Goal: Task Accomplishment & Management: Complete application form

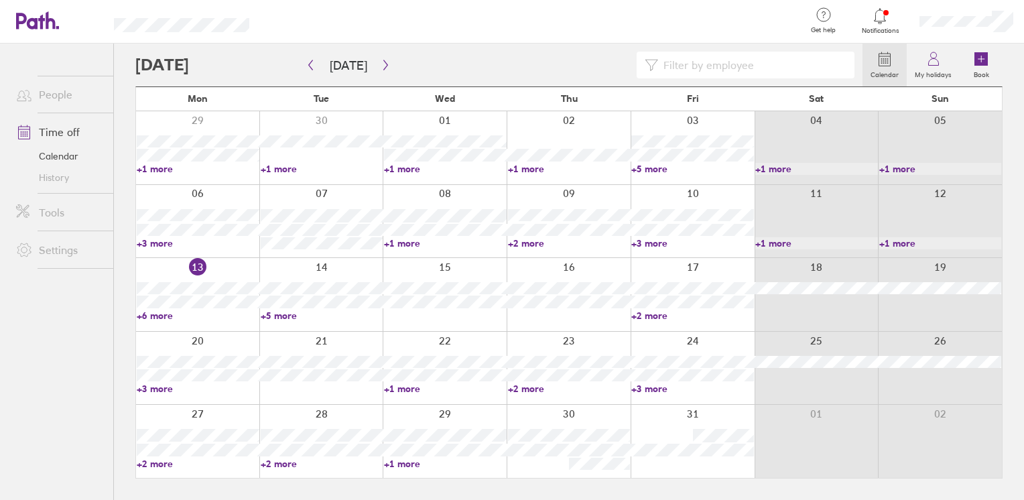
click at [533, 387] on link "+2 more" at bounding box center [569, 389] width 123 height 12
click at [530, 401] on div "[DATE]" at bounding box center [568, 402] width 185 height 15
click at [383, 63] on icon "button" at bounding box center [386, 65] width 10 height 11
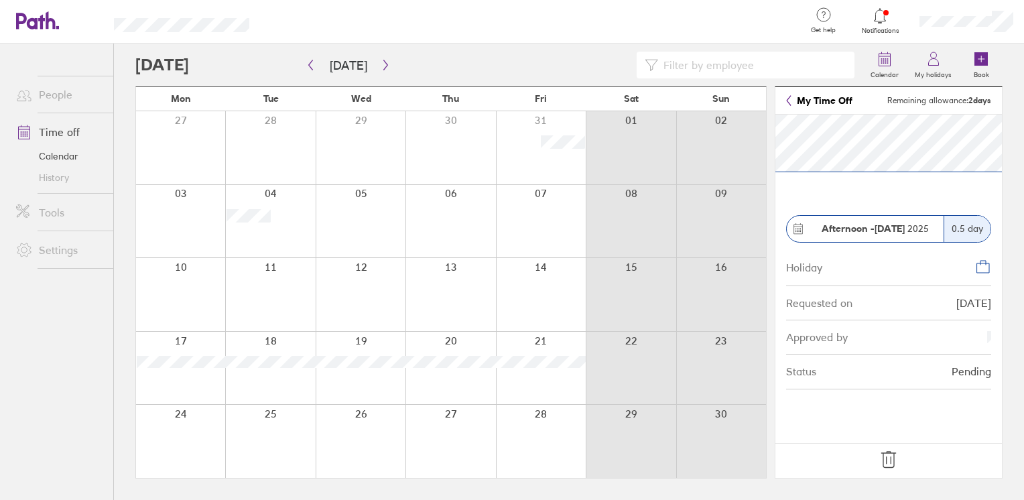
click at [509, 58] on div at bounding box center [498, 65] width 727 height 27
click at [218, 61] on div at bounding box center [498, 65] width 727 height 27
click at [346, 63] on button "[DATE]" at bounding box center [348, 65] width 59 height 22
click at [377, 66] on button "button" at bounding box center [385, 65] width 17 height 22
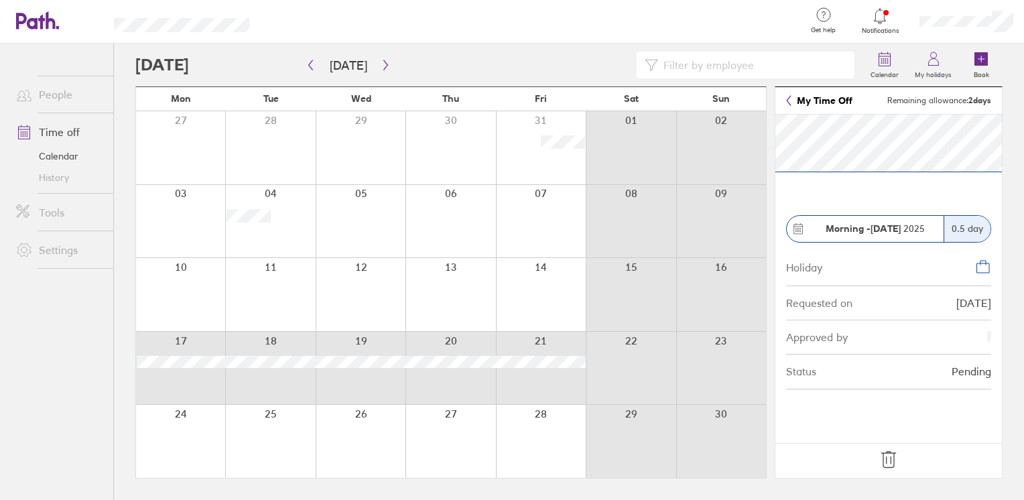
click at [597, 371] on div "17 18 19 20 21 22 23" at bounding box center [451, 368] width 630 height 74
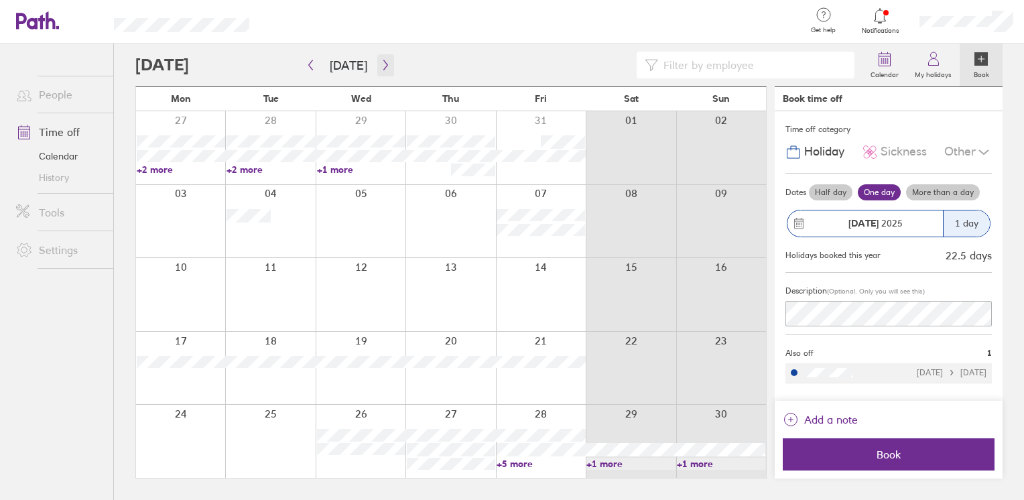
click at [385, 72] on button "button" at bounding box center [385, 65] width 17 height 22
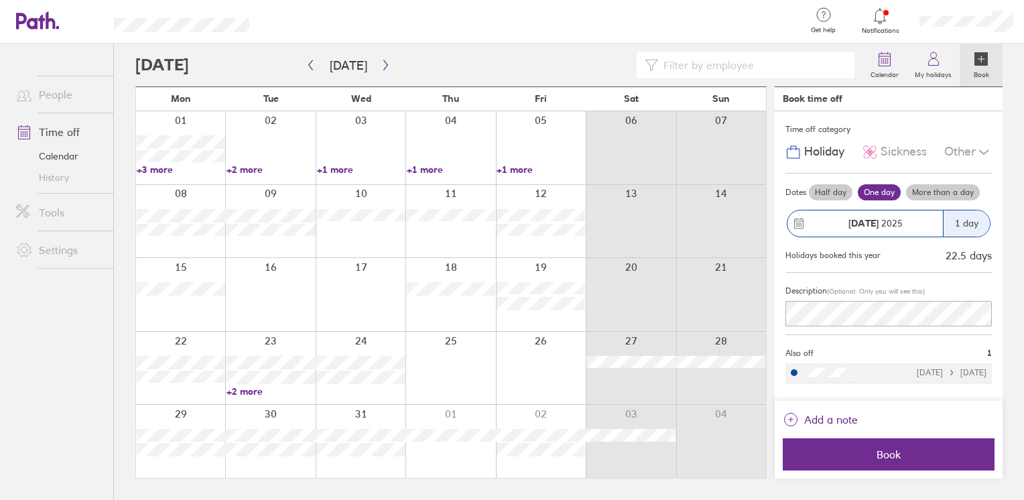
click at [172, 171] on link "+3 more" at bounding box center [181, 170] width 88 height 12
click at [244, 170] on link "+2 more" at bounding box center [271, 170] width 88 height 12
click at [247, 166] on link "+2 more" at bounding box center [271, 170] width 88 height 12
click at [251, 168] on link "+2 more" at bounding box center [271, 170] width 88 height 12
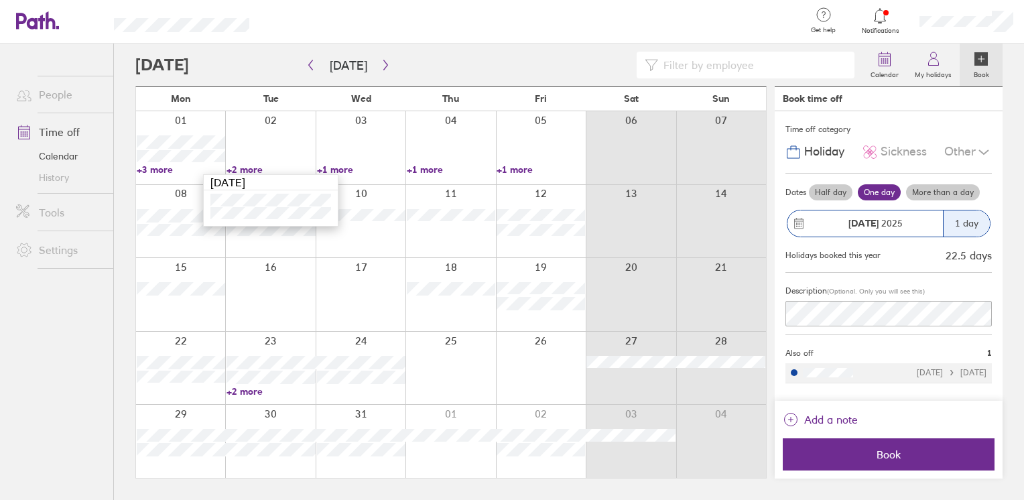
click at [337, 162] on div at bounding box center [361, 147] width 90 height 73
click at [353, 173] on link "+1 more" at bounding box center [361, 170] width 88 height 12
click at [448, 170] on link "+1 more" at bounding box center [451, 170] width 88 height 12
click at [442, 170] on link "+1 more" at bounding box center [451, 170] width 88 height 12
click at [526, 165] on link "+1 more" at bounding box center [541, 170] width 88 height 12
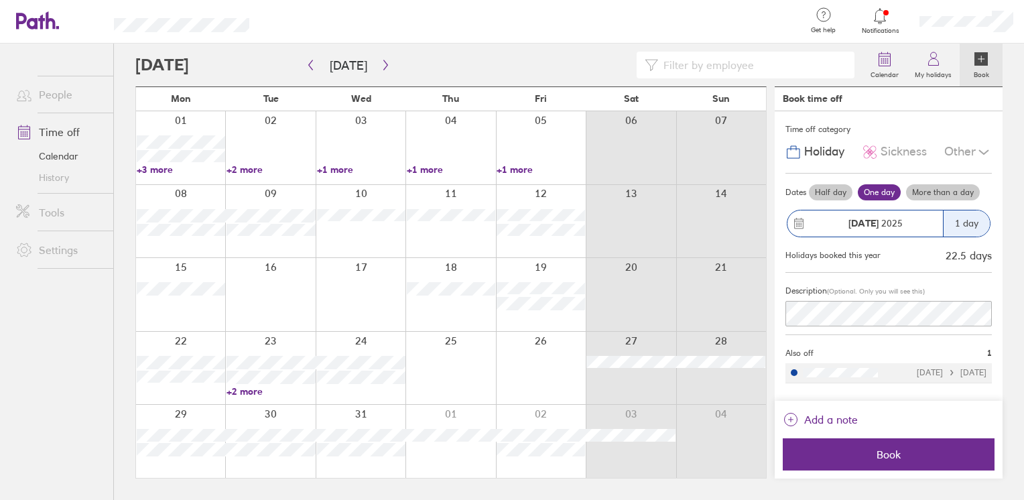
click at [526, 165] on link "+1 more" at bounding box center [541, 170] width 88 height 12
click at [439, 53] on div at bounding box center [498, 65] width 727 height 27
drag, startPoint x: 198, startPoint y: 245, endPoint x: 132, endPoint y: 243, distance: 66.4
click at [133, 243] on div "Calendar My holidays Book [DATE] [DATE] Mon Tue Wed Thu Fri Sat Sun 01 02 03 04…" at bounding box center [569, 272] width 910 height 457
click at [869, 254] on div "Holidays booked this year" at bounding box center [833, 255] width 95 height 9
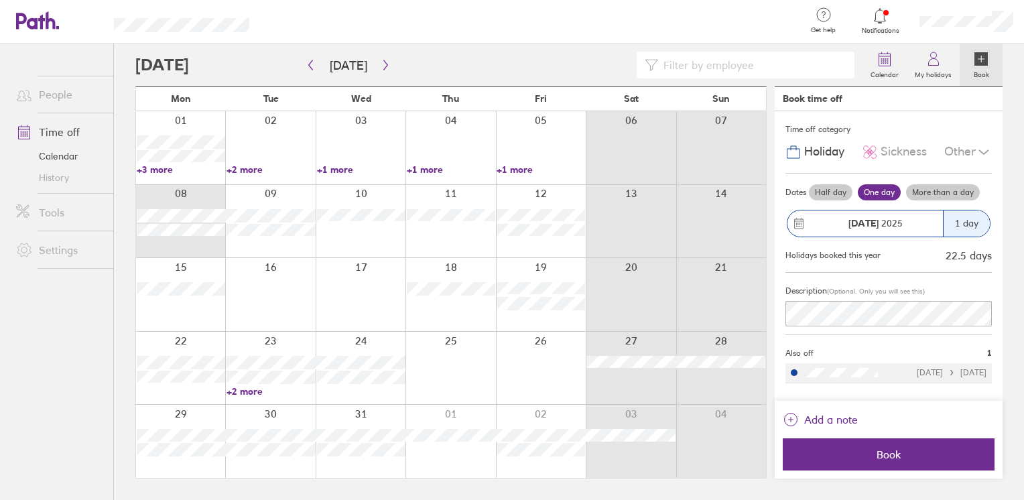
click at [64, 385] on ul "People Time off Calendar History Tools Settings" at bounding box center [56, 250] width 113 height 412
click at [248, 391] on link "+2 more" at bounding box center [271, 391] width 88 height 12
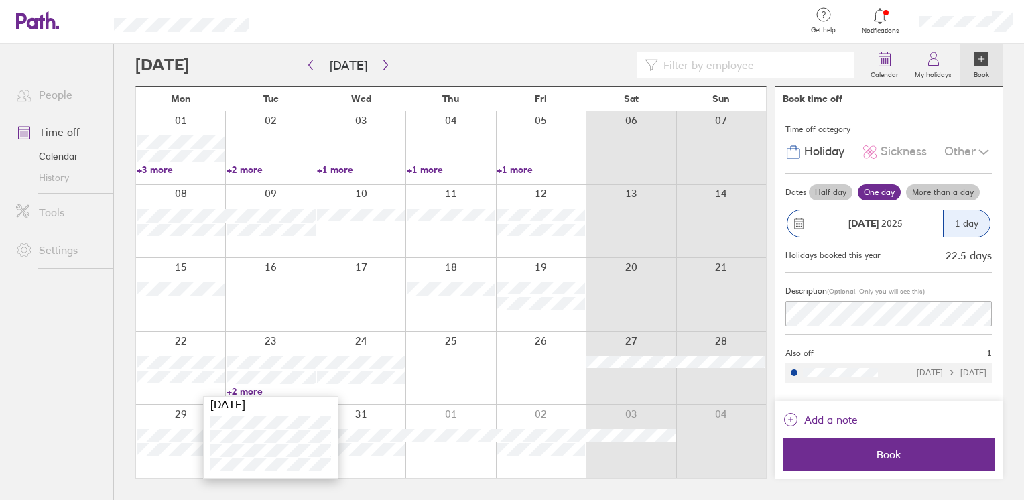
click at [105, 440] on ul "People Time off Calendar History Tools Settings" at bounding box center [56, 250] width 113 height 412
click at [254, 390] on link "+2 more" at bounding box center [271, 391] width 88 height 12
click at [95, 463] on nav at bounding box center [56, 478] width 113 height 44
click at [387, 68] on button "button" at bounding box center [385, 65] width 17 height 22
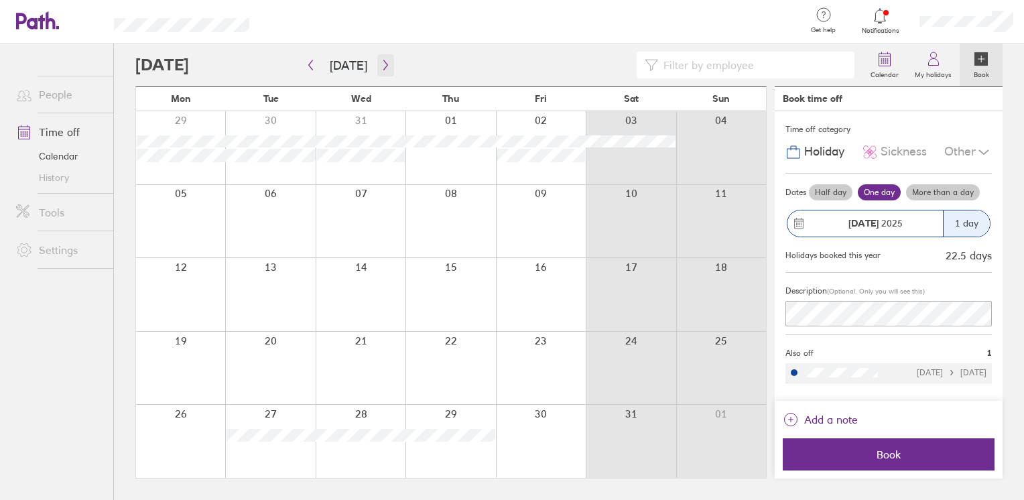
click at [381, 70] on button "button" at bounding box center [385, 65] width 17 height 22
click at [385, 60] on icon "button" at bounding box center [386, 65] width 10 height 11
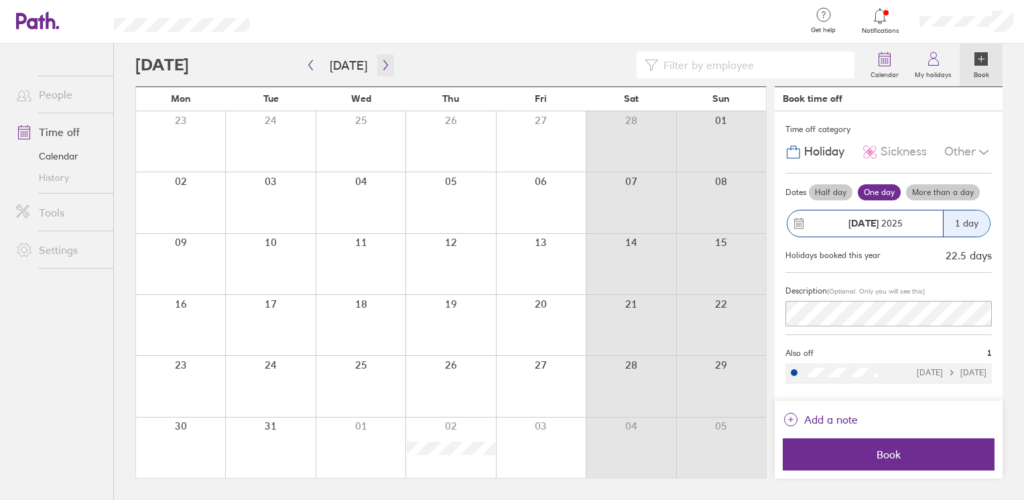
click at [379, 55] on button "button" at bounding box center [385, 65] width 17 height 22
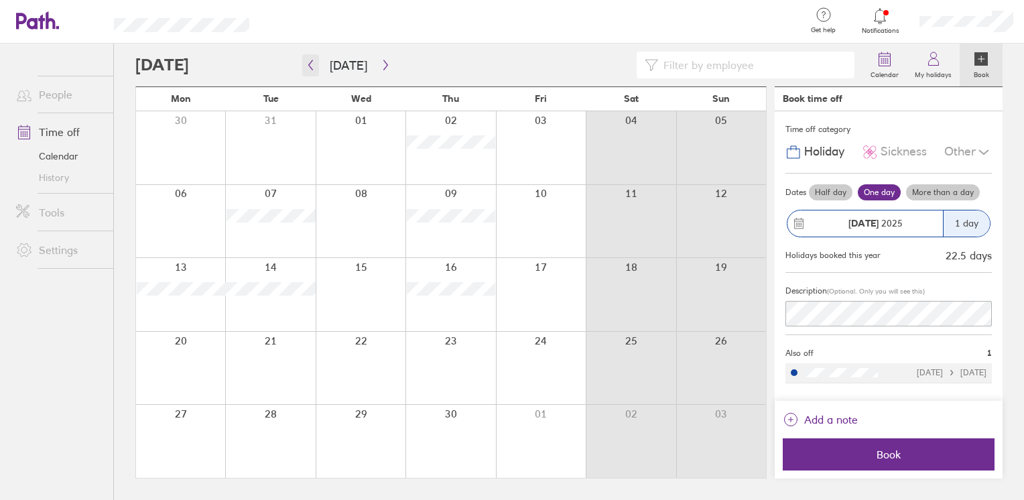
click at [306, 64] on icon "button" at bounding box center [311, 65] width 10 height 11
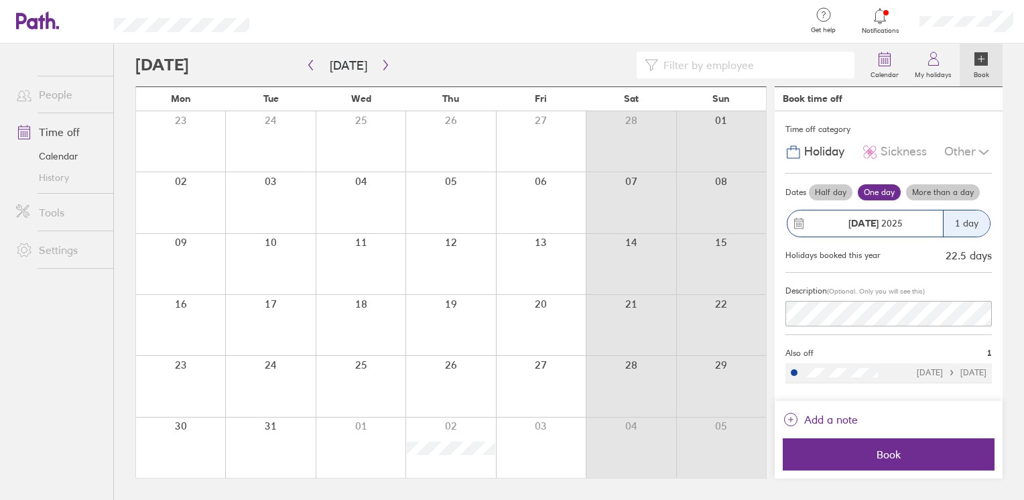
click at [38, 154] on link "Calendar" at bounding box center [59, 155] width 108 height 21
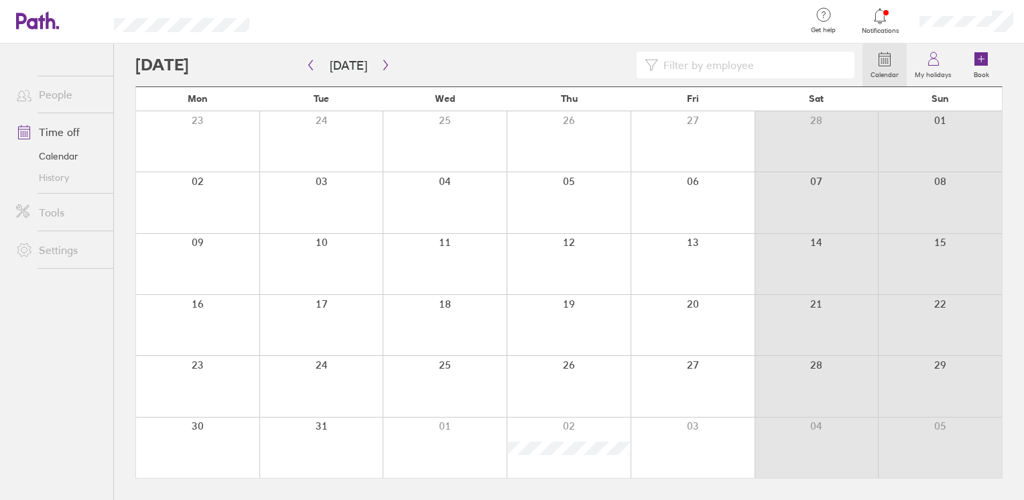
click at [46, 131] on link "Time off" at bounding box center [59, 132] width 108 height 27
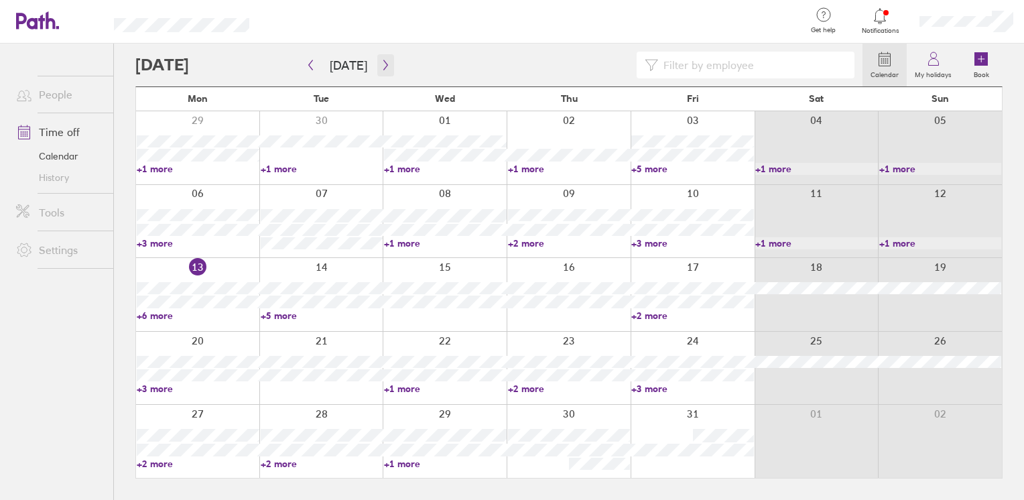
click at [383, 62] on icon "button" at bounding box center [386, 65] width 10 height 11
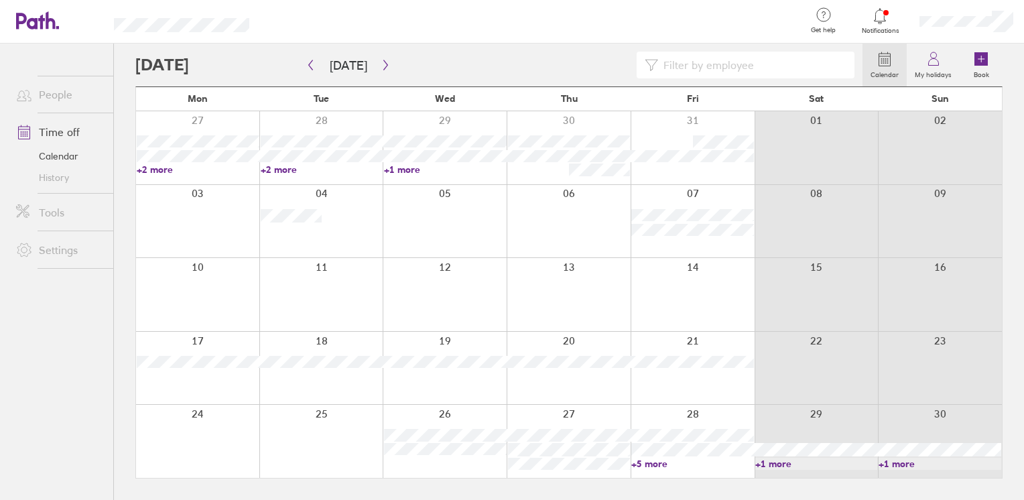
click at [670, 308] on div at bounding box center [693, 294] width 124 height 73
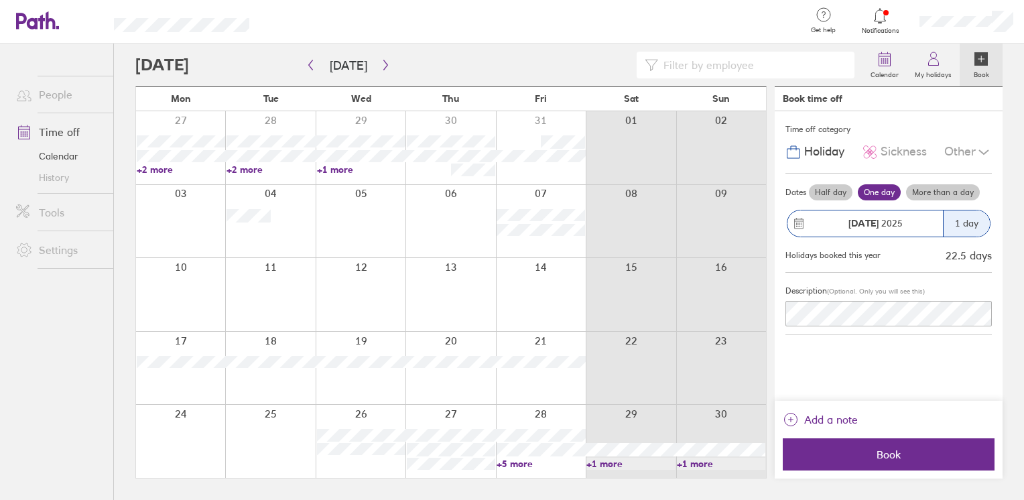
click at [827, 196] on label "Half day" at bounding box center [831, 192] width 44 height 16
click at [0, 0] on input "Half day" at bounding box center [0, 0] width 0 height 0
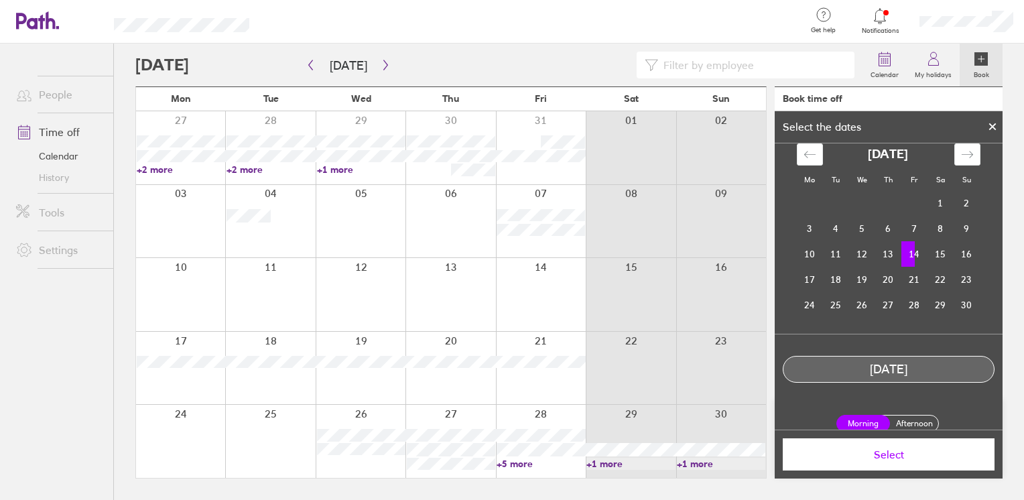
scroll to position [24, 0]
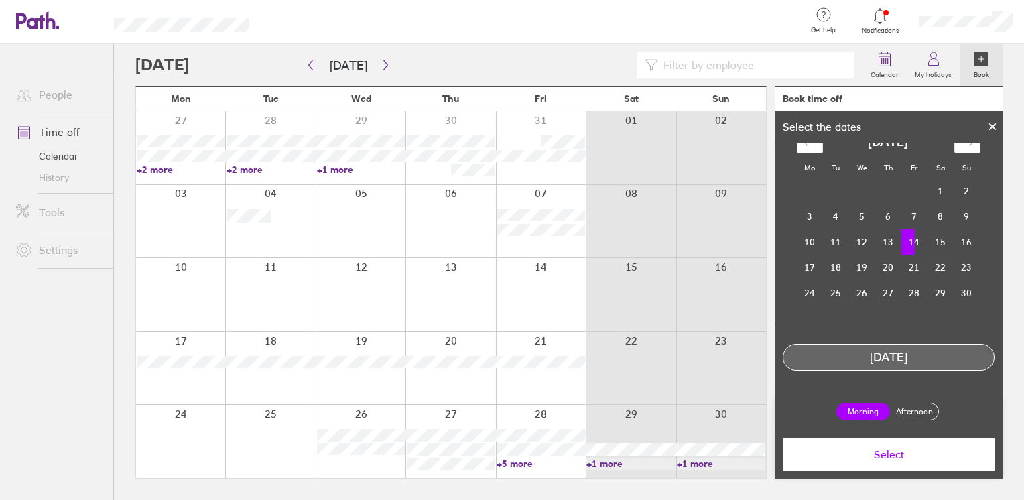
click at [871, 455] on span "Select" at bounding box center [888, 454] width 193 height 12
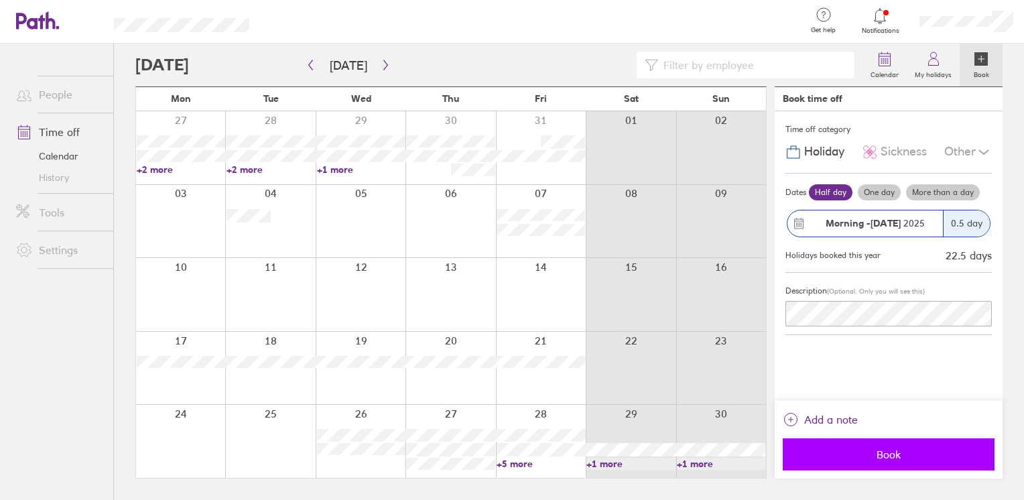
click at [863, 454] on span "Book" at bounding box center [888, 454] width 193 height 12
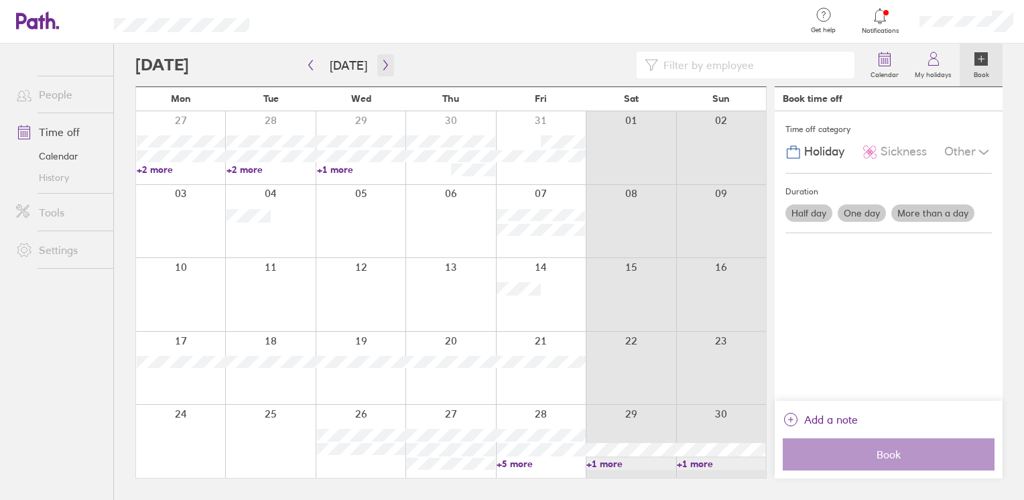
click at [381, 69] on icon "button" at bounding box center [386, 65] width 10 height 11
